Goal: Task Accomplishment & Management: Complete application form

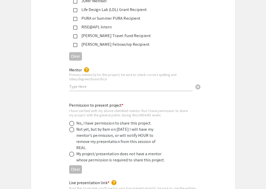
scroll to position [880, 0]
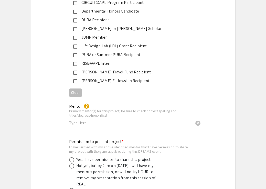
click at [166, 120] on input "text" at bounding box center [131, 122] width 124 height 5
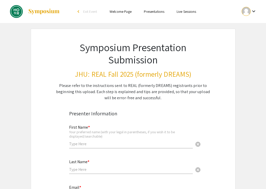
scroll to position [0, 0]
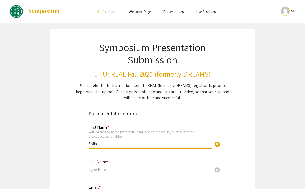
type input "Sofia"
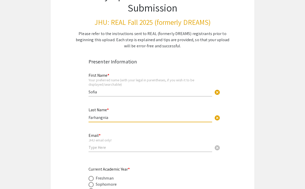
scroll to position [93, 0]
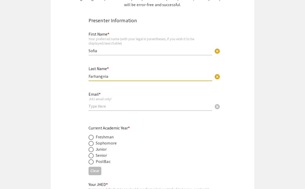
type input "Farhangnia"
click at [115, 110] on div "Email * JHU email only! cancel" at bounding box center [151, 99] width 124 height 24
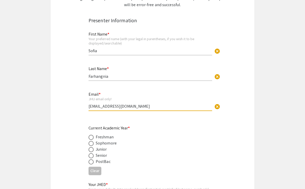
type input "[EMAIL_ADDRESS][DOMAIN_NAME]"
click at [92, 149] on span at bounding box center [91, 149] width 5 height 5
click at [92, 149] on input "radio" at bounding box center [91, 149] width 5 height 5
radio input "true"
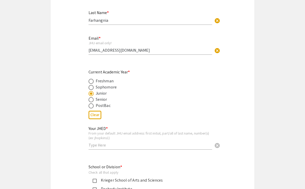
scroll to position [198, 0]
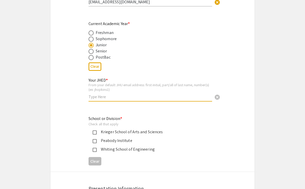
click at [99, 96] on input "text" at bounding box center [151, 96] width 124 height 5
type input "sfarhan1"
click at [94, 147] on div "Whiting School of Engineering" at bounding box center [149, 149] width 120 height 6
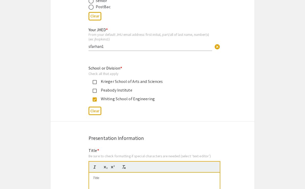
scroll to position [316, 0]
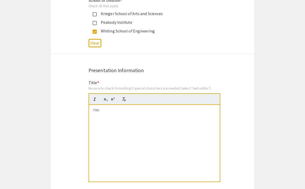
click at [102, 143] on div at bounding box center [154, 143] width 131 height 77
click at [142, 139] on div "Engineering Antibody/Cytokine Fusion Proteins to Selectively Inhibit Tumor-Infi…" at bounding box center [154, 143] width 131 height 77
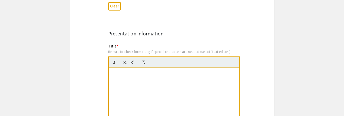
scroll to position [355, 0]
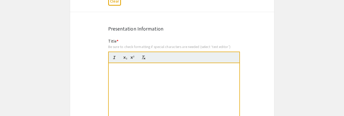
click at [223, 82] on div "Engineering Antibody/Cytokine Fusion Proteins to Selectively Inhibit Tumor-Infi…" at bounding box center [174, 101] width 131 height 77
click at [224, 82] on div "Engineering Antibody/Cytokine Fusion Proteins to Selectively Inhibit Tumor-Infi…" at bounding box center [174, 101] width 131 height 77
click at [223, 95] on div "Engineering Antibody/Cytokine Fusion Proteins to Selectively Inhibit Tumor-Infi…" at bounding box center [174, 101] width 131 height 77
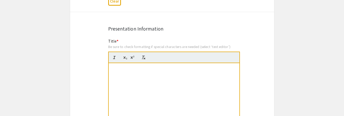
click at [210, 99] on div "Engineering Antibody/Cytokine Fusion Proteins to Selectively Inhibit Tumor-Infi…" at bounding box center [174, 101] width 131 height 77
click at [192, 90] on div "Engineering Antibody/Cytokine Fusion Proteins to Selectively Inhibit Tumor-Infi…" at bounding box center [174, 101] width 131 height 77
click at [180, 78] on strong "Engineering Antibody/Cytokine Fusion Proteins to Selectively Inhibit Tumor-Infi…" at bounding box center [174, 72] width 123 height 13
click at [180, 39] on div "Title * Be sure to check formatting if special characters are needed (select ‘t…" at bounding box center [174, 92] width 132 height 108
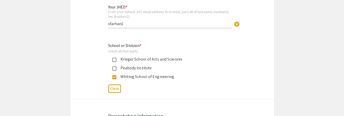
scroll to position [272, 0]
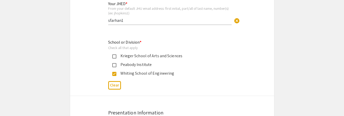
click at [115, 66] on mat-pseudo-checkbox at bounding box center [114, 65] width 4 height 4
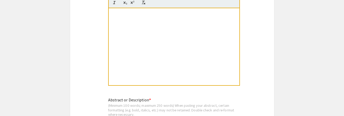
click at [131, 57] on div "Engineering Antibody/Cytokine Fusion Proteins to Selectively Inhibit Tumor-Infi…" at bounding box center [174, 46] width 131 height 77
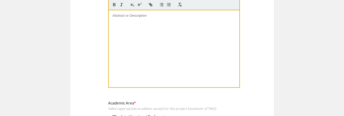
click at [131, 60] on div at bounding box center [174, 48] width 131 height 77
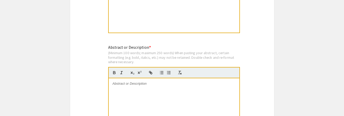
scroll to position [386, 0]
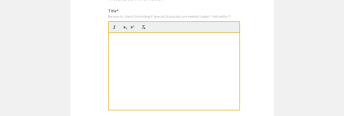
click at [131, 59] on div "Engineering Antibody/Cytokine Fusion Proteins to Selectively Inhibit Tumor-Infi…" at bounding box center [174, 71] width 131 height 77
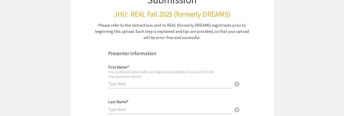
scroll to position [127, 0]
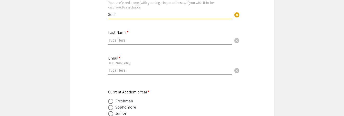
type input "Sofia"
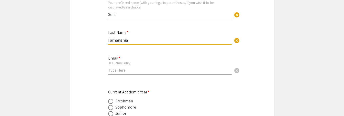
type input "Farhangnia"
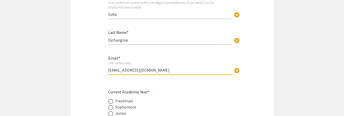
type input "[EMAIL_ADDRESS][DOMAIN_NAME]"
click at [110, 114] on span at bounding box center [110, 113] width 5 height 5
click at [110, 114] on input "radio" at bounding box center [110, 113] width 5 height 5
radio input "true"
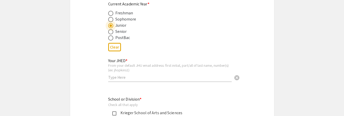
scroll to position [249, 0]
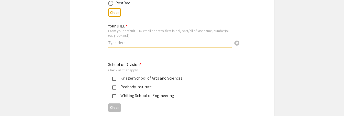
click at [120, 43] on input "text" at bounding box center [170, 42] width 124 height 5
type input "sfarhan1"
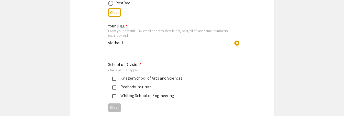
click at [114, 95] on mat-pseudo-checkbox at bounding box center [114, 96] width 4 height 4
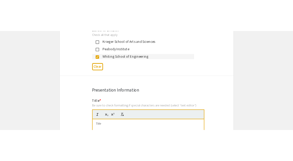
scroll to position [348, 0]
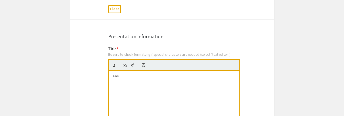
click at [122, 91] on div at bounding box center [174, 109] width 131 height 77
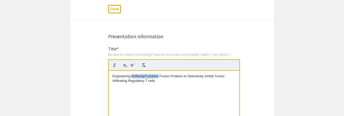
drag, startPoint x: 159, startPoint y: 75, endPoint x: 132, endPoint y: 76, distance: 26.4
click at [132, 76] on p "Engineering Antibody/Cytokine Fusion Proteins to Selectively Inhibit Tumor-Infi…" at bounding box center [174, 78] width 123 height 9
click at [177, 82] on p "Engineering Antibody/Cytokine Fusion Proteins to Selectively Inhibit Tumor-Infi…" at bounding box center [174, 78] width 123 height 9
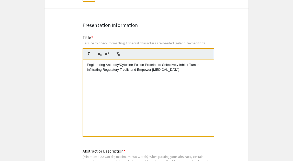
scroll to position [444, 0]
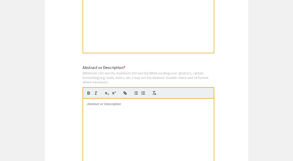
click at [131, 115] on div at bounding box center [148, 137] width 131 height 77
click at [120, 115] on div at bounding box center [148, 137] width 131 height 77
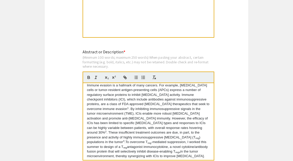
scroll to position [462, 0]
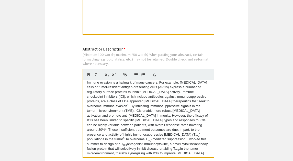
click at [107, 115] on sup "2" at bounding box center [106, 128] width 2 height 3
click at [200, 99] on p "Immune evasion is a hallmark of many cancers. For example, [MEDICAL_DATA] cells…" at bounding box center [148, 117] width 123 height 75
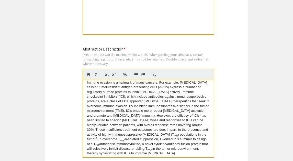
click at [97, 115] on sup "3" at bounding box center [97, 137] width 2 height 3
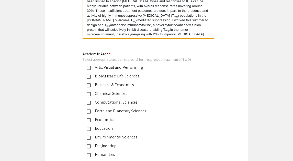
scroll to position [582, 0]
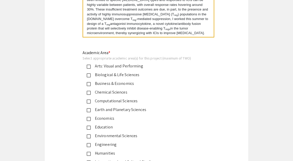
click at [106, 115] on div "Engineering" at bounding box center [144, 144] width 107 height 6
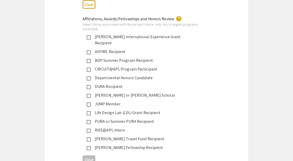
scroll to position [812, 0]
click at [113, 115] on div "PURA or Summer PURA Recipient" at bounding box center [144, 121] width 107 height 6
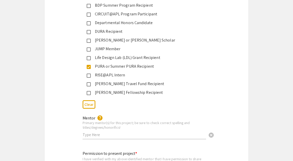
scroll to position [935, 0]
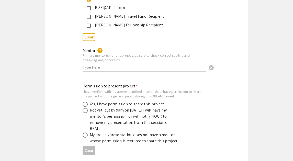
click at [105, 64] on input "text" at bounding box center [145, 66] width 124 height 5
type input "[PERSON_NAME]"
click at [86, 102] on span at bounding box center [85, 104] width 5 height 5
click at [86, 102] on input "radio" at bounding box center [85, 104] width 5 height 5
radio input "true"
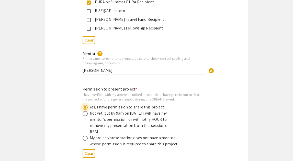
scroll to position [932, 0]
click at [84, 110] on span at bounding box center [85, 112] width 5 height 5
click at [84, 110] on input "radio" at bounding box center [85, 112] width 5 height 5
radio input "true"
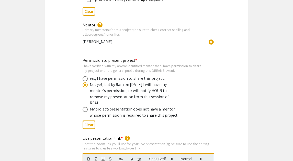
scroll to position [1019, 0]
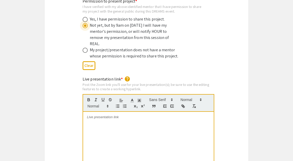
click at [92, 115] on div at bounding box center [148, 150] width 131 height 77
click at [109, 115] on div at bounding box center [148, 150] width 131 height 77
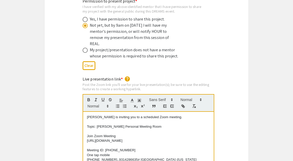
scroll to position [0, 0]
click at [106, 115] on p "[URL][DOMAIN_NAME]" at bounding box center [148, 140] width 123 height 5
click at [163, 115] on p "Topic: [PERSON_NAME] Personal Meeting Room" at bounding box center [148, 126] width 123 height 5
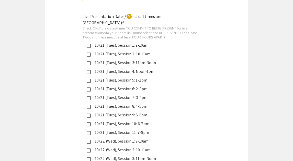
scroll to position [1235, 0]
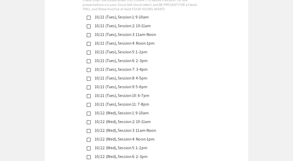
click at [89, 103] on mat-pseudo-checkbox at bounding box center [89, 105] width 4 height 4
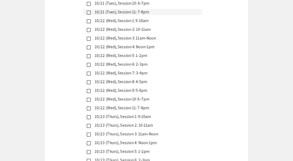
scroll to position [1357, 0]
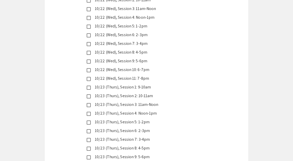
click at [88, 77] on mat-pseudo-checkbox at bounding box center [89, 79] width 4 height 4
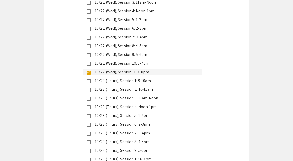
scroll to position [1363, 0]
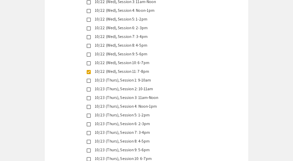
click at [89, 115] on mat-pseudo-checkbox at bounding box center [89, 159] width 4 height 4
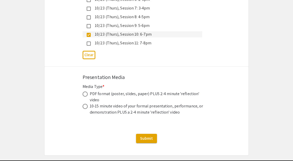
scroll to position [1487, 0]
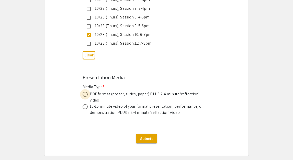
click at [85, 92] on span at bounding box center [85, 94] width 5 height 5
click at [85, 92] on input "radio" at bounding box center [85, 94] width 5 height 5
radio input "true"
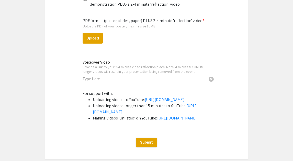
scroll to position [1574, 0]
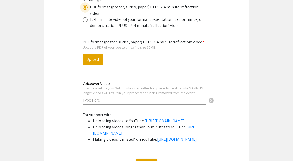
click at [88, 97] on input "text" at bounding box center [145, 99] width 124 height 5
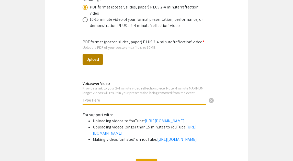
click at [90, 54] on button "Upload" at bounding box center [93, 59] width 20 height 11
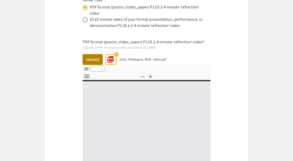
select select "custom"
type input "0"
select select "custom"
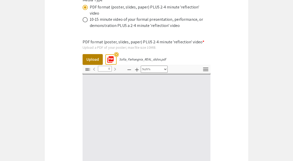
type input "1"
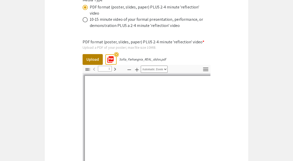
select select "auto"
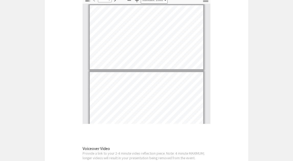
scroll to position [1565, 0]
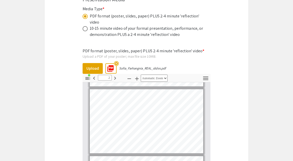
type input "1"
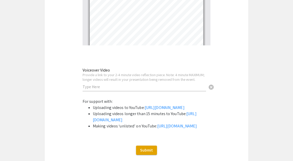
scroll to position [1721, 0]
click at [181, 84] on input "text" at bounding box center [145, 86] width 124 height 5
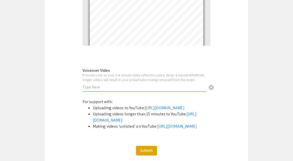
paste input "[URL][DOMAIN_NAME]"
type input "[URL][DOMAIN_NAME]"
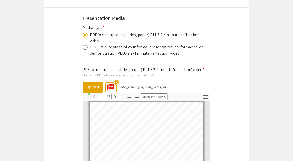
scroll to position [1271, 0]
type input "20"
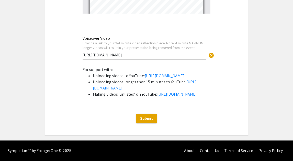
scroll to position [1763, 0]
click at [147, 115] on span "Submit" at bounding box center [146, 117] width 13 height 5
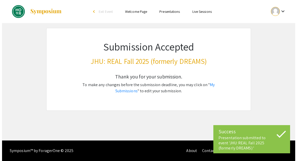
scroll to position [0, 0]
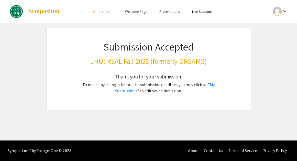
click at [105, 80] on div "Thank you for your submission. To make any changes before the submission deadli…" at bounding box center [148, 88] width 155 height 43
